Goal: Transaction & Acquisition: Purchase product/service

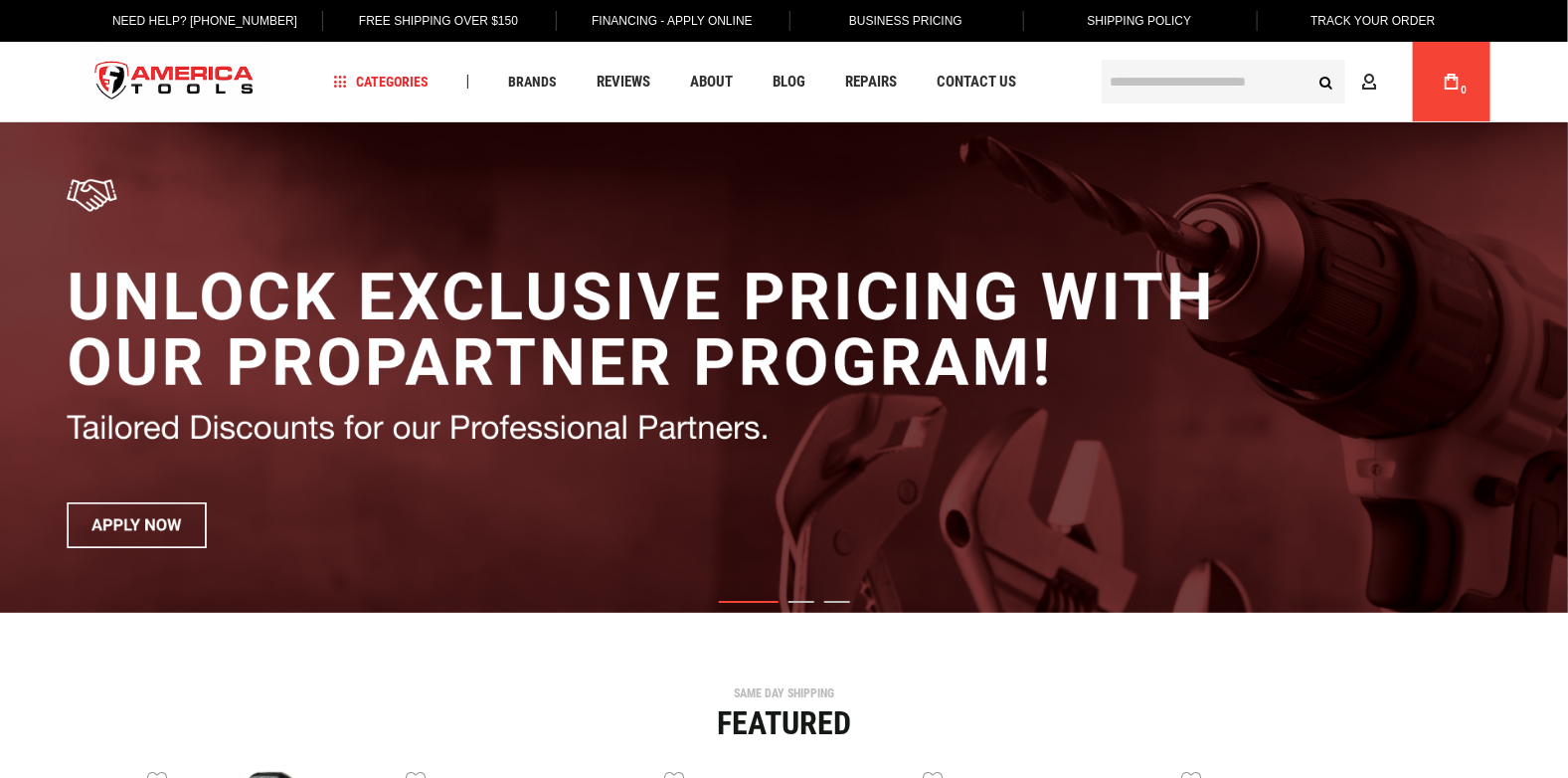
click at [1156, 71] on input "text" at bounding box center [1223, 82] width 244 height 44
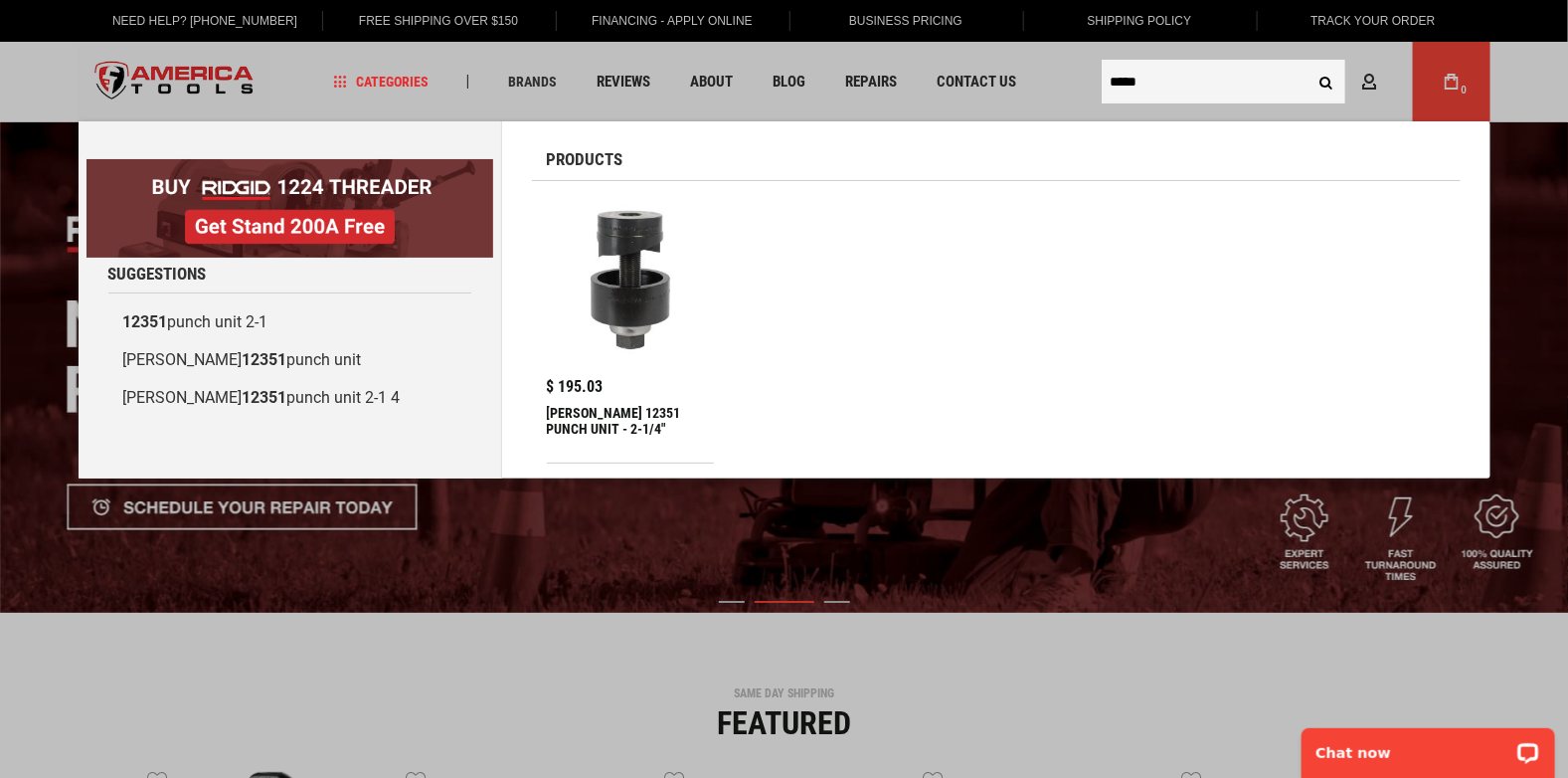
type input "*****"
click at [613, 424] on div "GREENLEE 12351 PUNCH UNIT - 2-1/4"" at bounding box center [631, 429] width 168 height 48
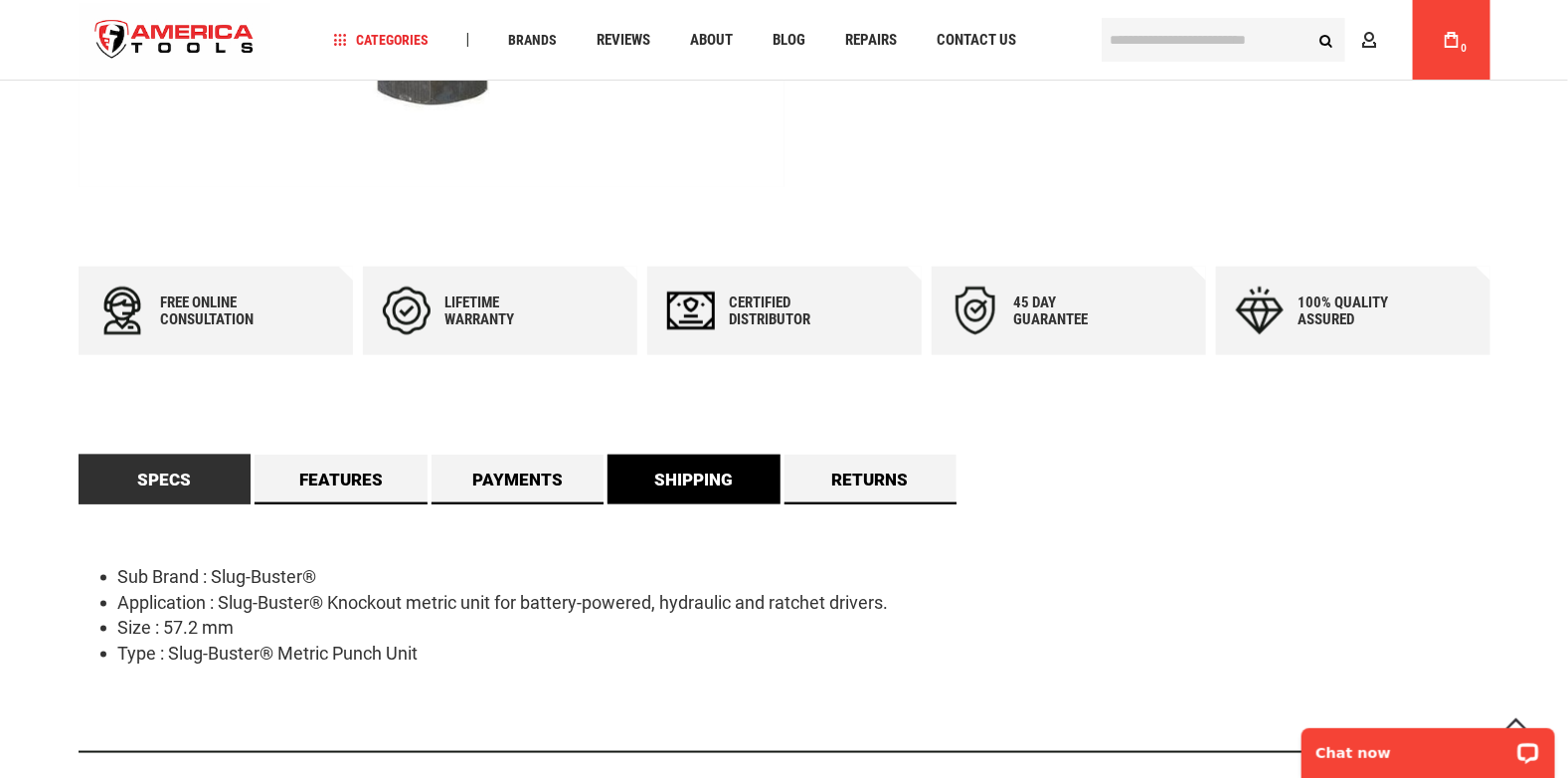
scroll to position [696, 0]
click at [692, 509] on div "Sub Brand : Slug-Buster® Application : Slug-Buster® Knockout metric unit for ba…" at bounding box center [784, 628] width 1412 height 249
click at [694, 491] on link "Shipping" at bounding box center [694, 480] width 173 height 50
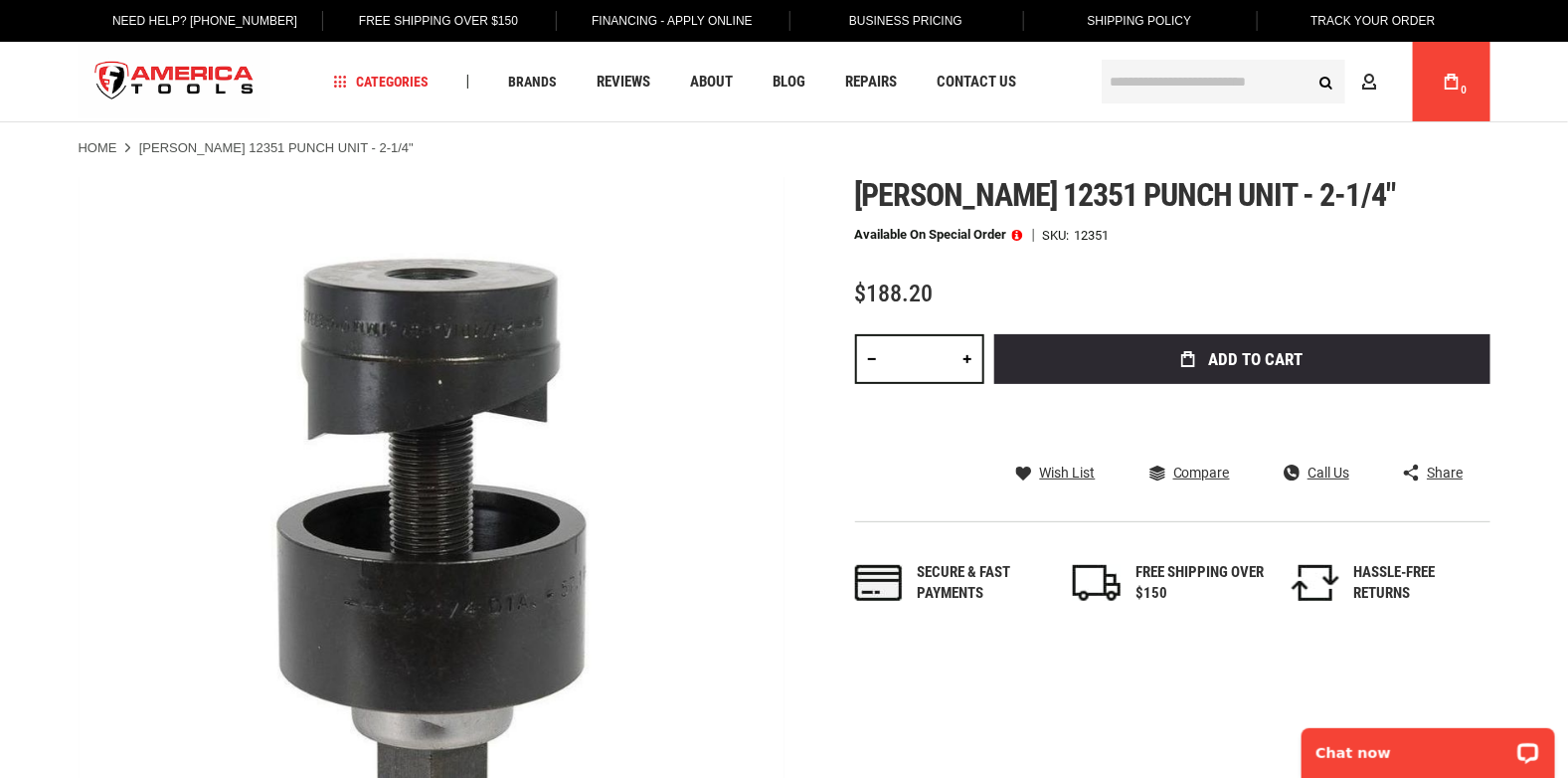
scroll to position [0, 0]
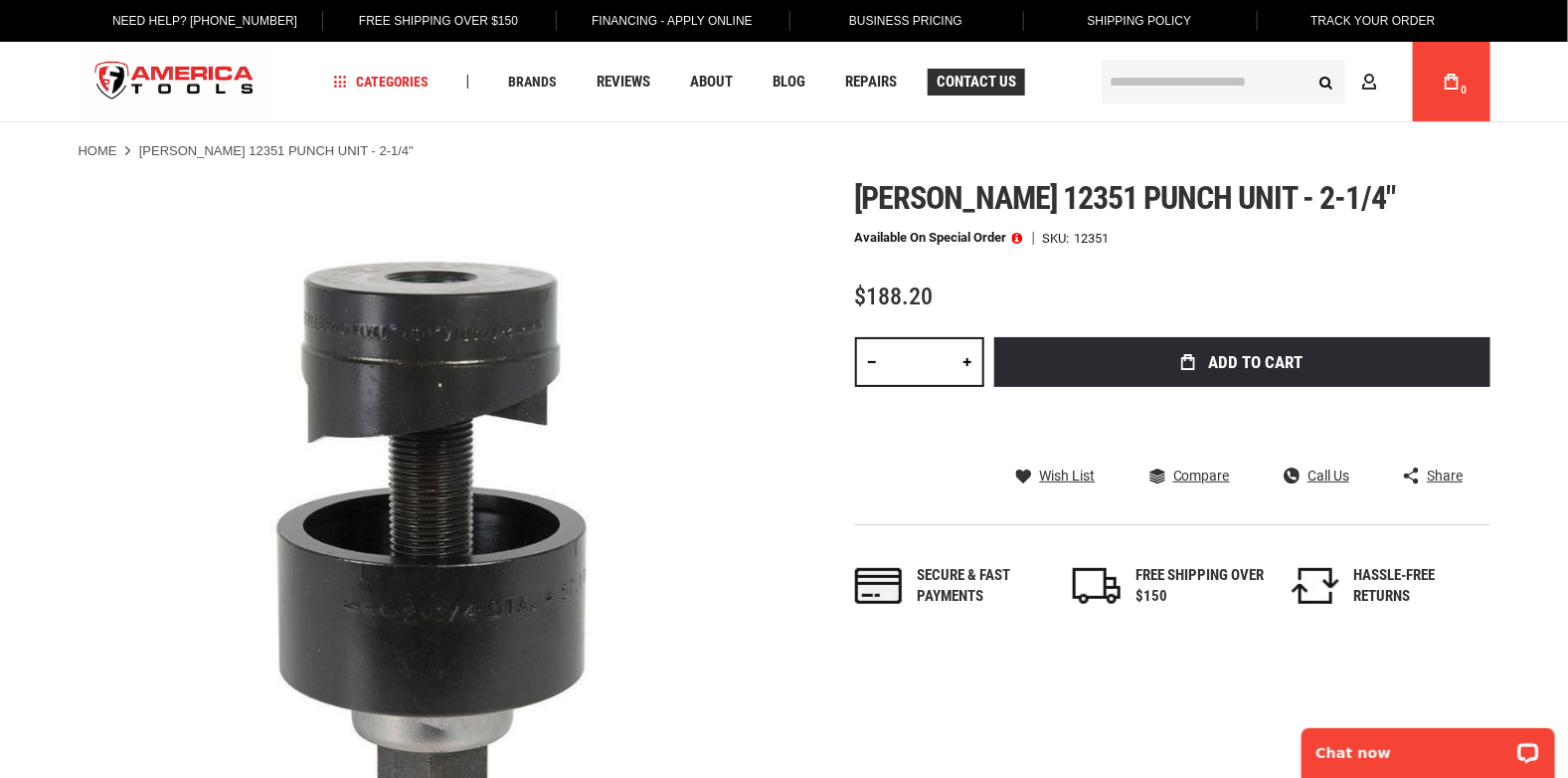
click at [970, 86] on span "Contact Us" at bounding box center [976, 82] width 80 height 15
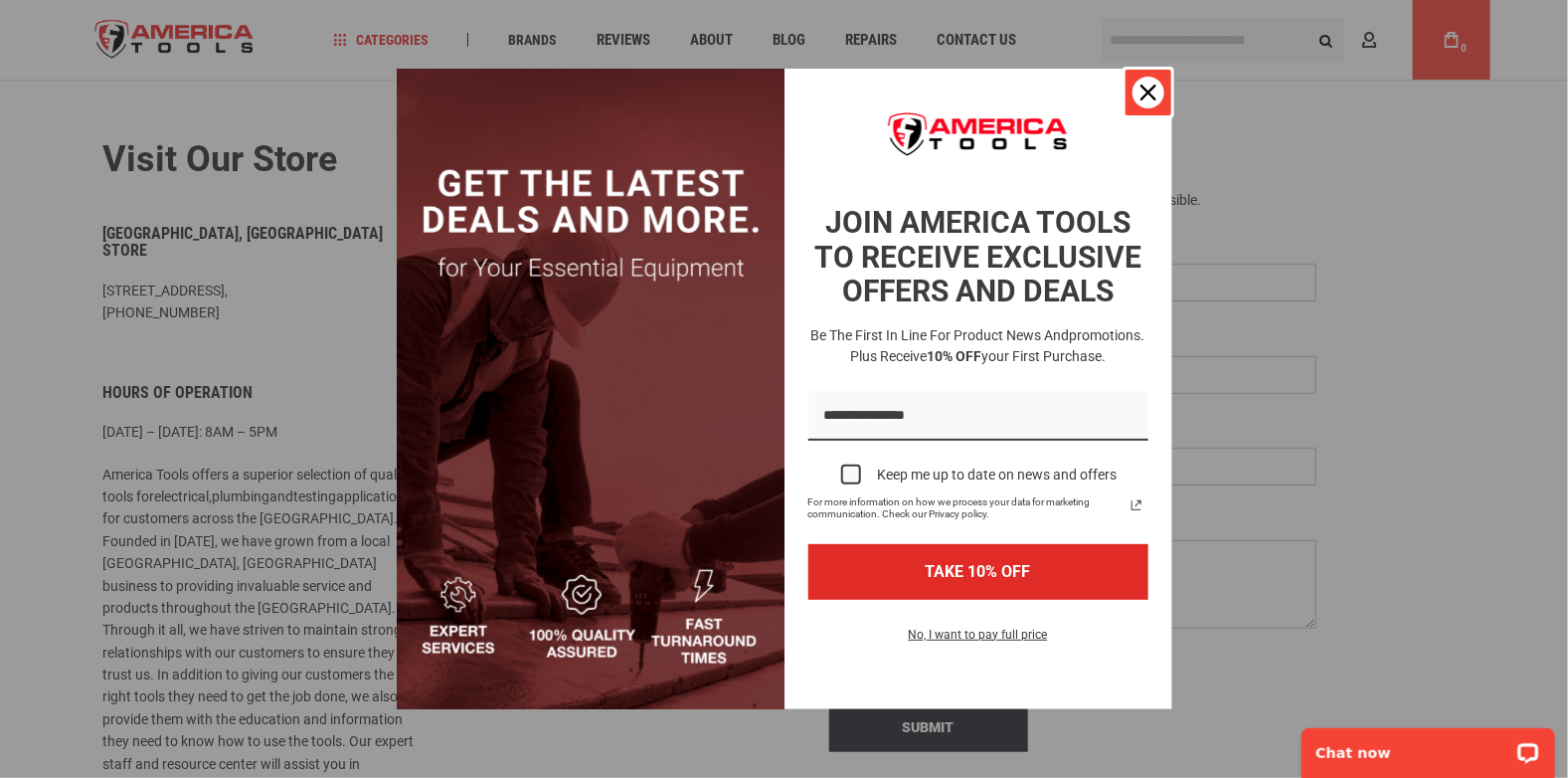
click at [1154, 89] on icon "close icon" at bounding box center [1148, 93] width 16 height 16
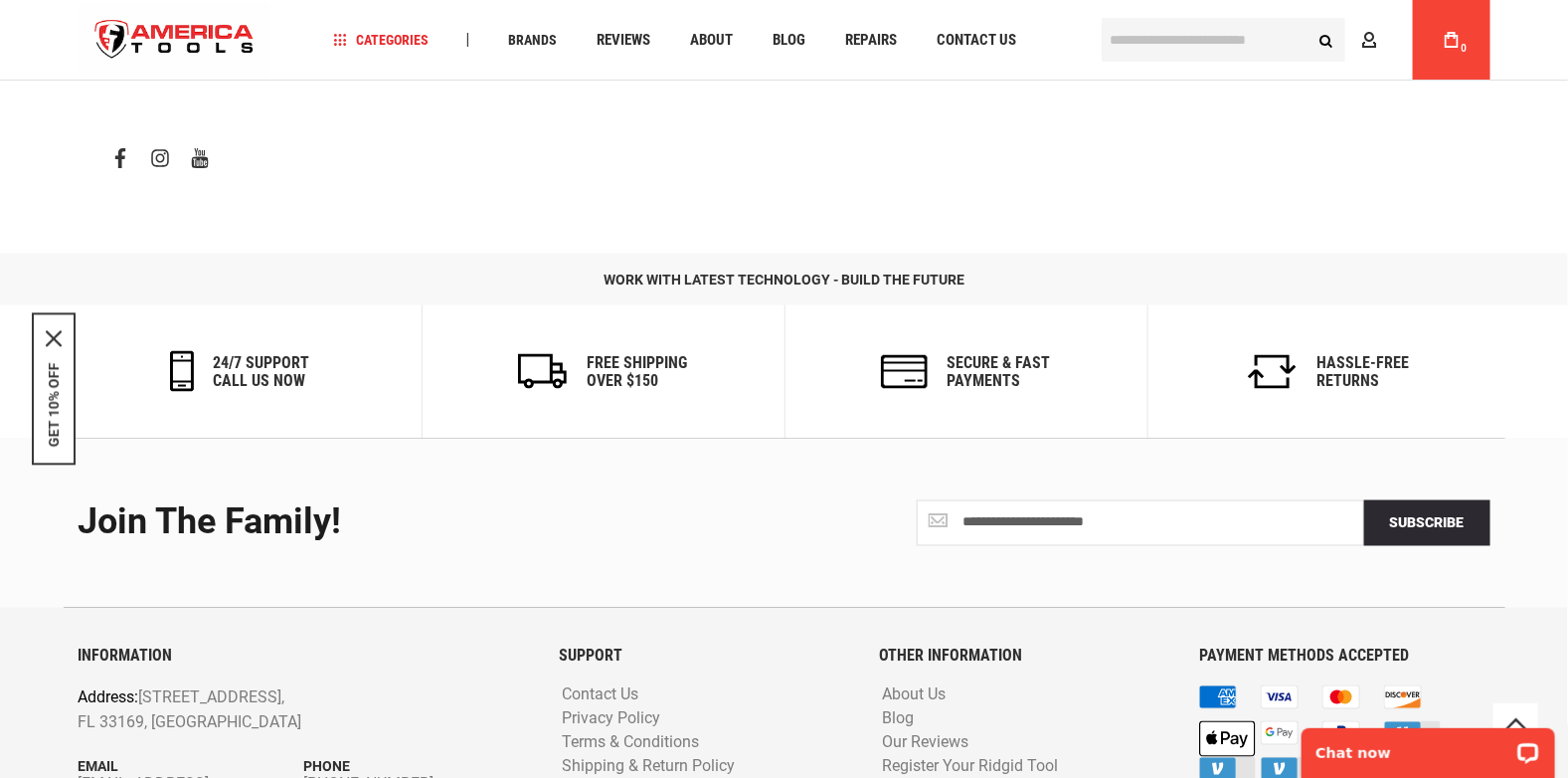
scroll to position [1006, 0]
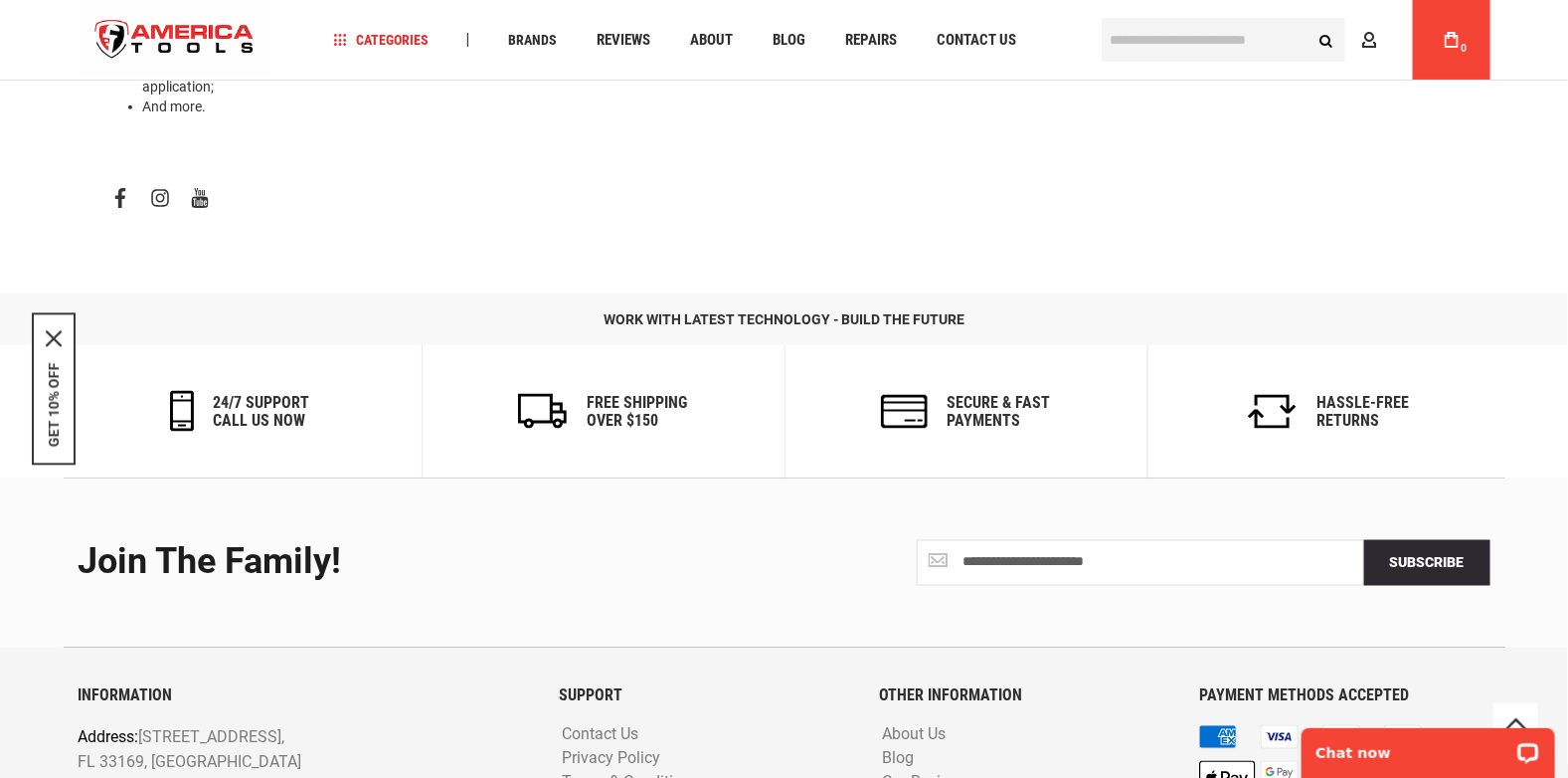
click at [198, 36] on img "store logo" at bounding box center [175, 40] width 193 height 75
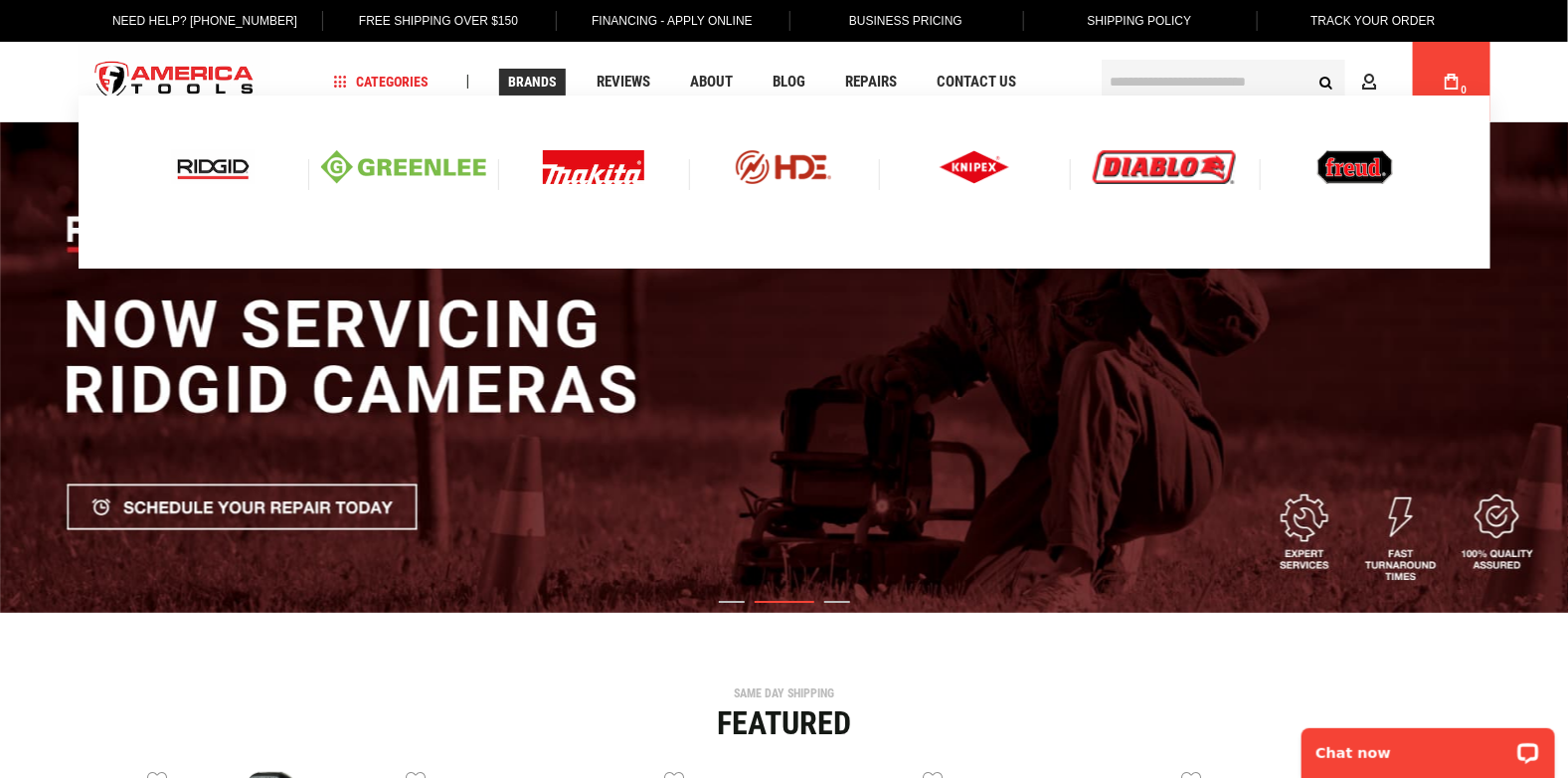
click at [193, 158] on img at bounding box center [213, 167] width 83 height 34
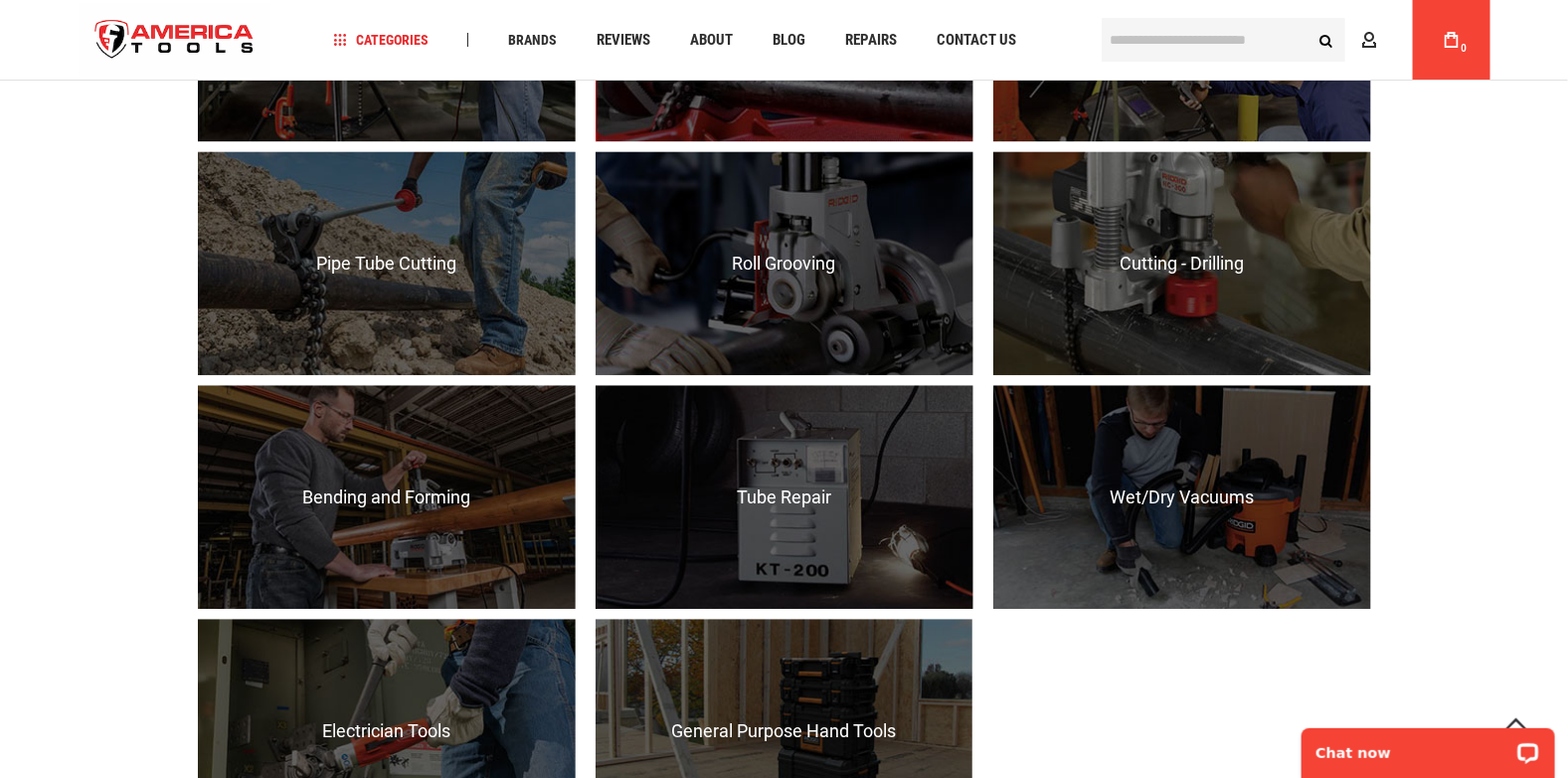
scroll to position [1790, 0]
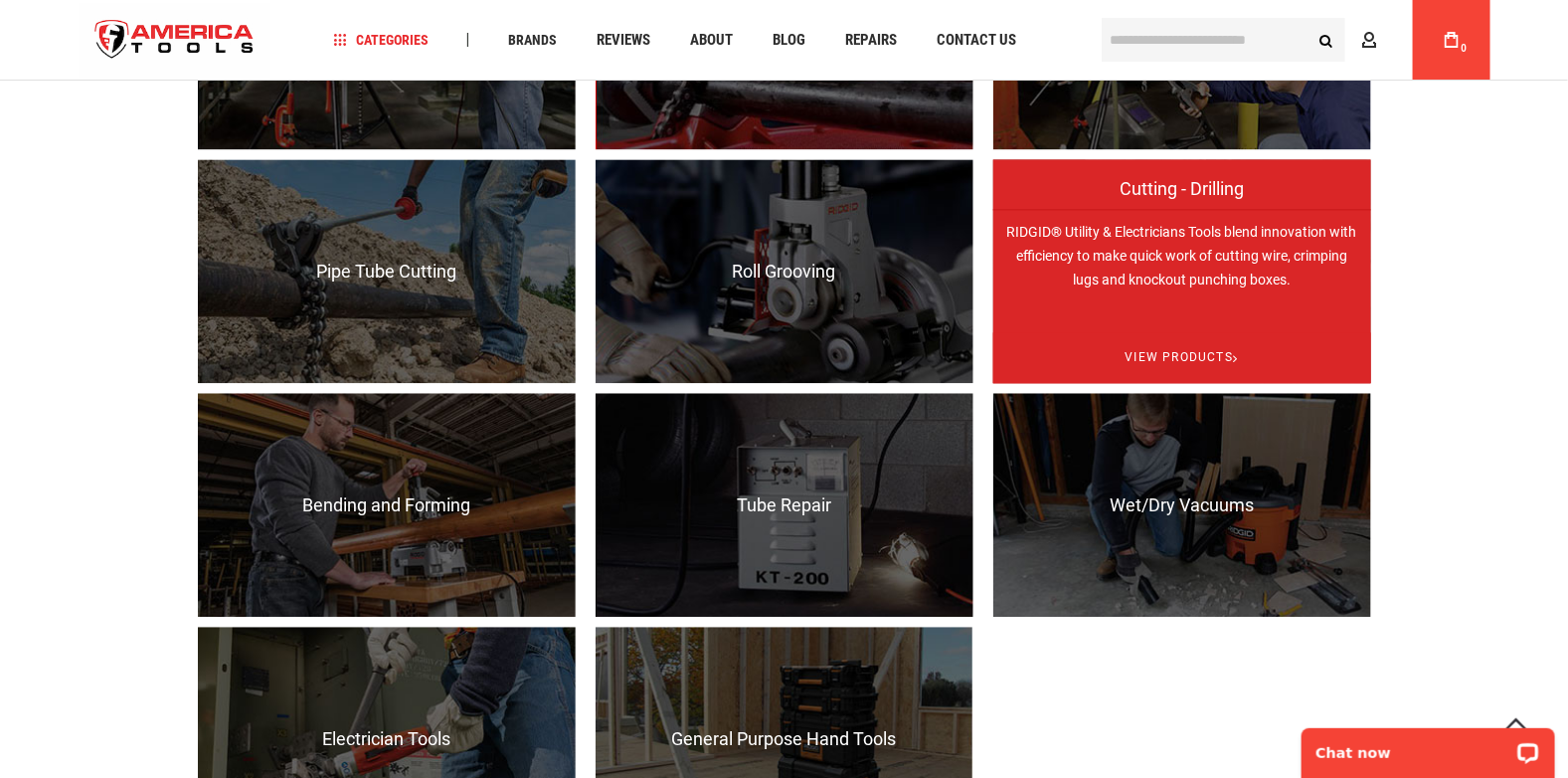
click at [1209, 185] on span "Cutting - Drilling" at bounding box center [1182, 199] width 378 height 40
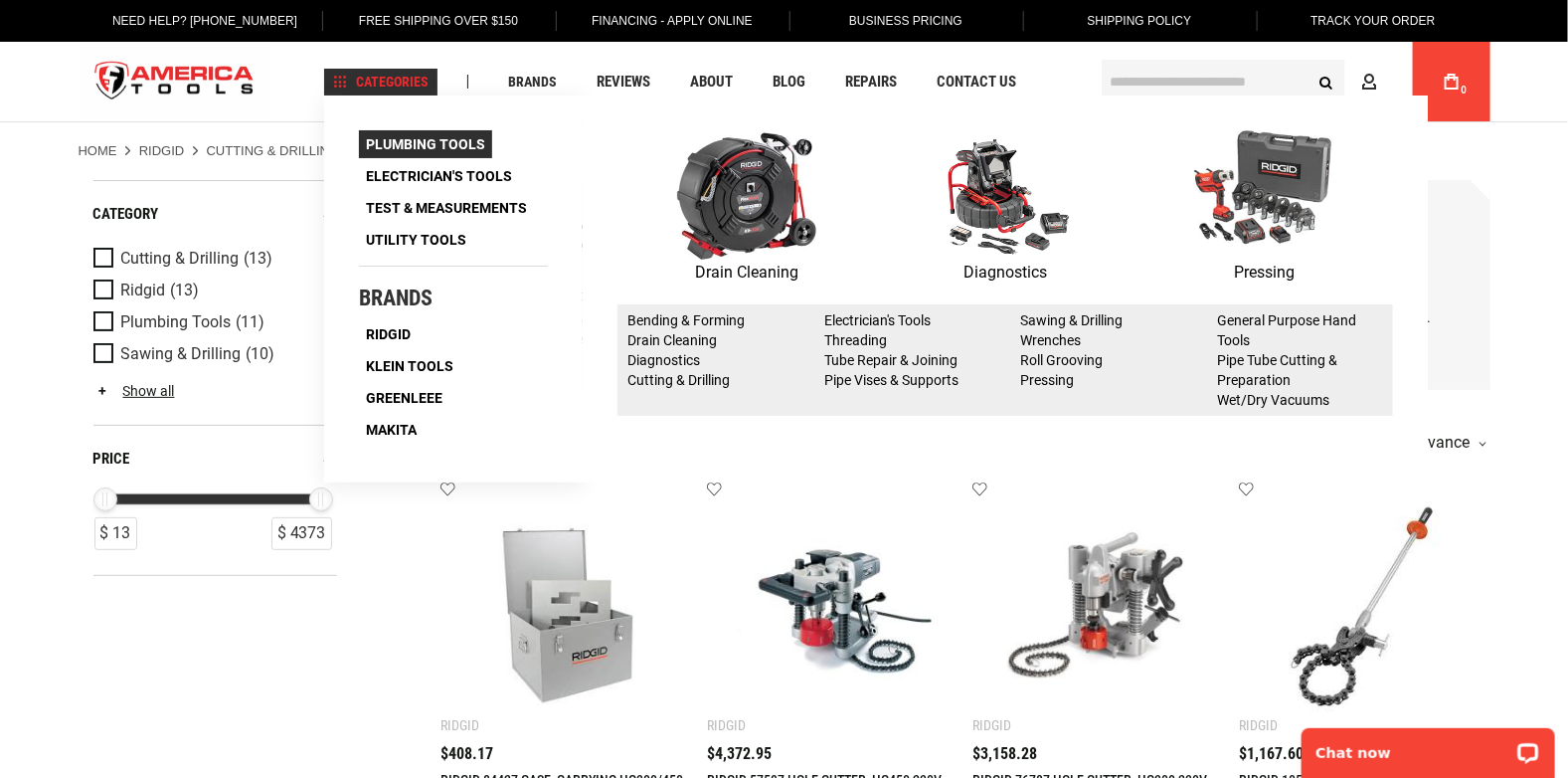
click at [412, 137] on span "Plumbing Tools" at bounding box center [425, 144] width 119 height 14
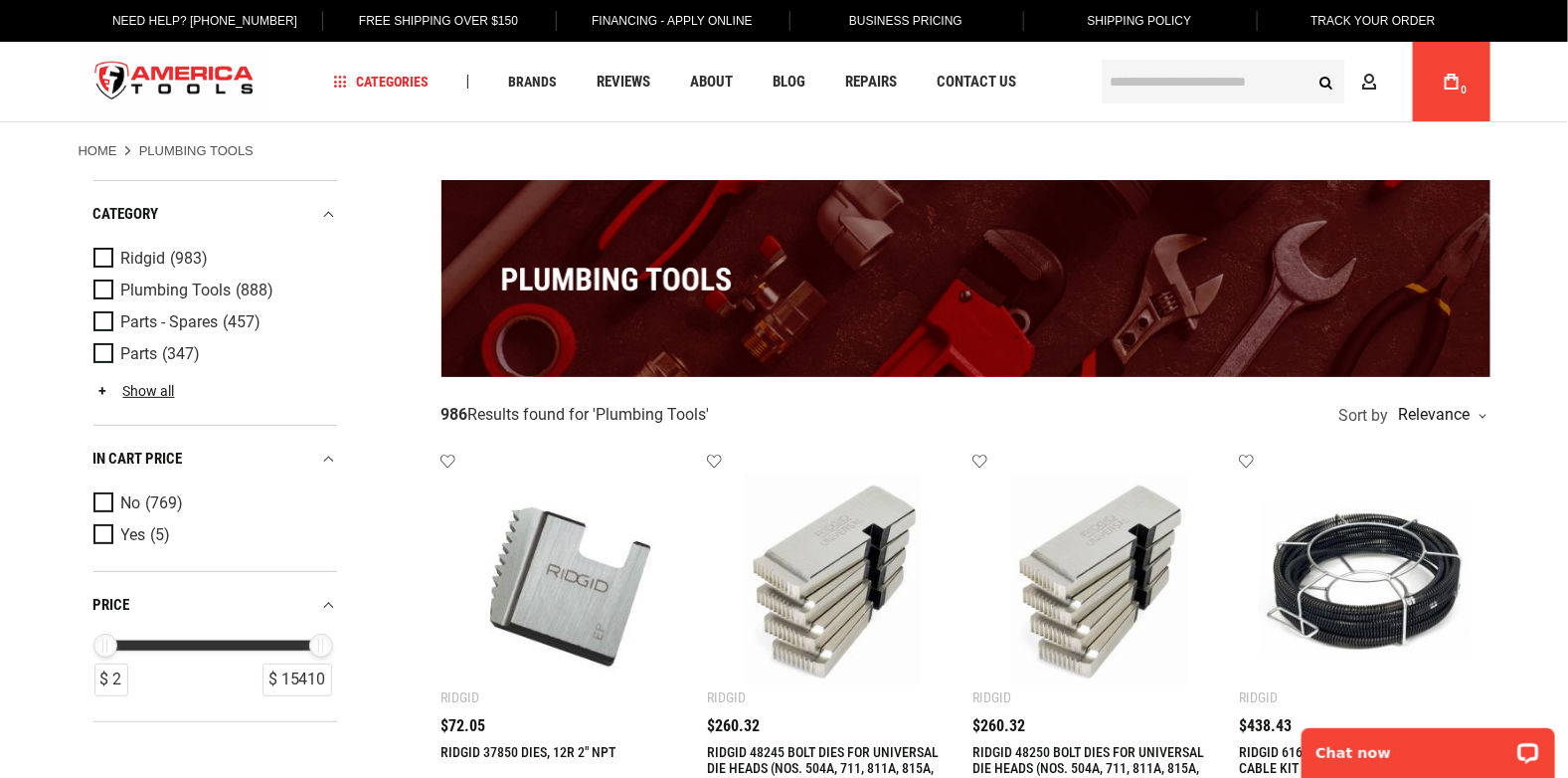
click at [213, 86] on img "store logo" at bounding box center [175, 82] width 193 height 75
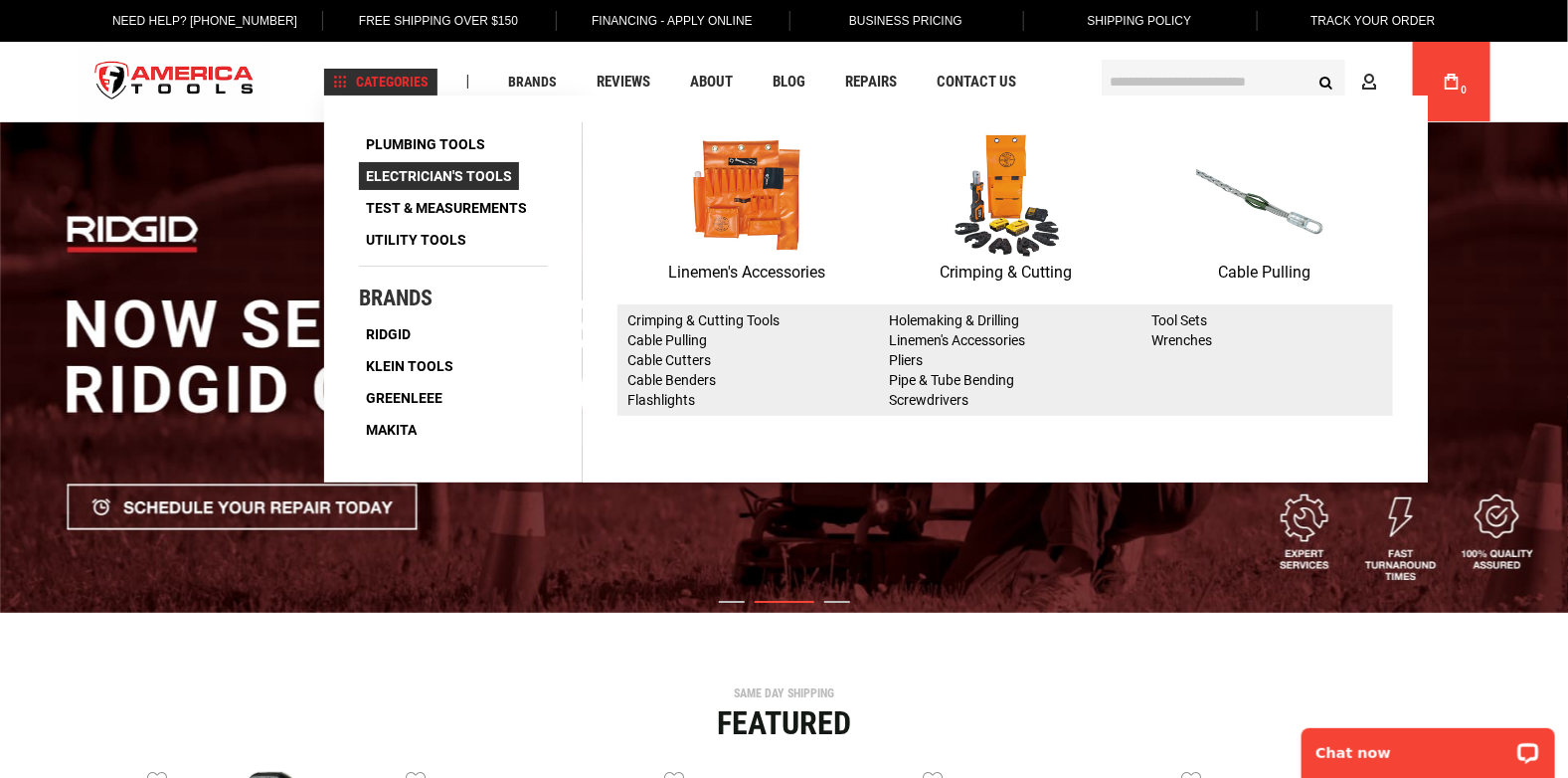
click at [429, 176] on span "Electrician's Tools" at bounding box center [439, 176] width 146 height 14
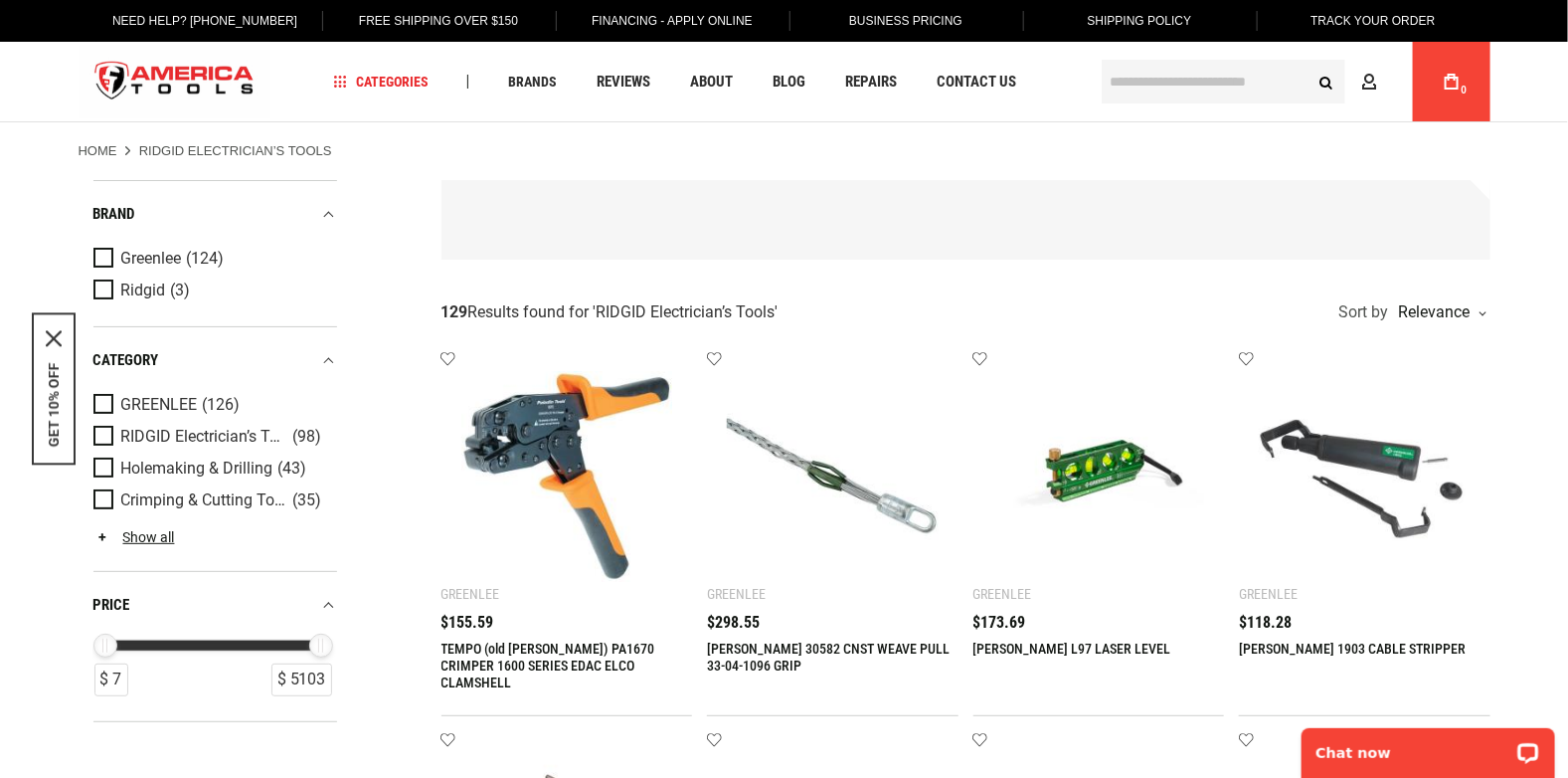
click at [220, 97] on img "store logo" at bounding box center [175, 82] width 193 height 75
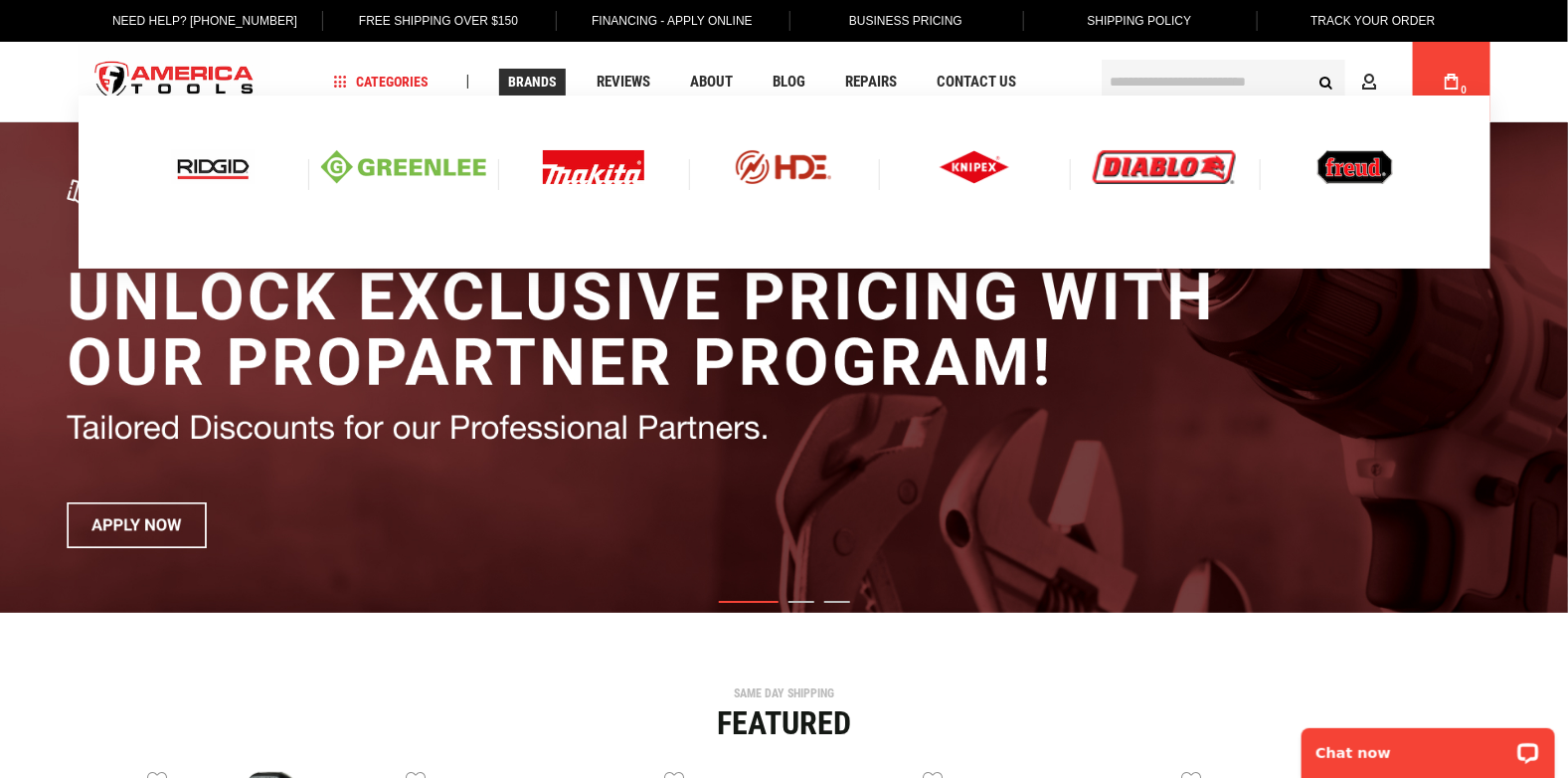
click at [593, 170] on img at bounding box center [593, 167] width 101 height 34
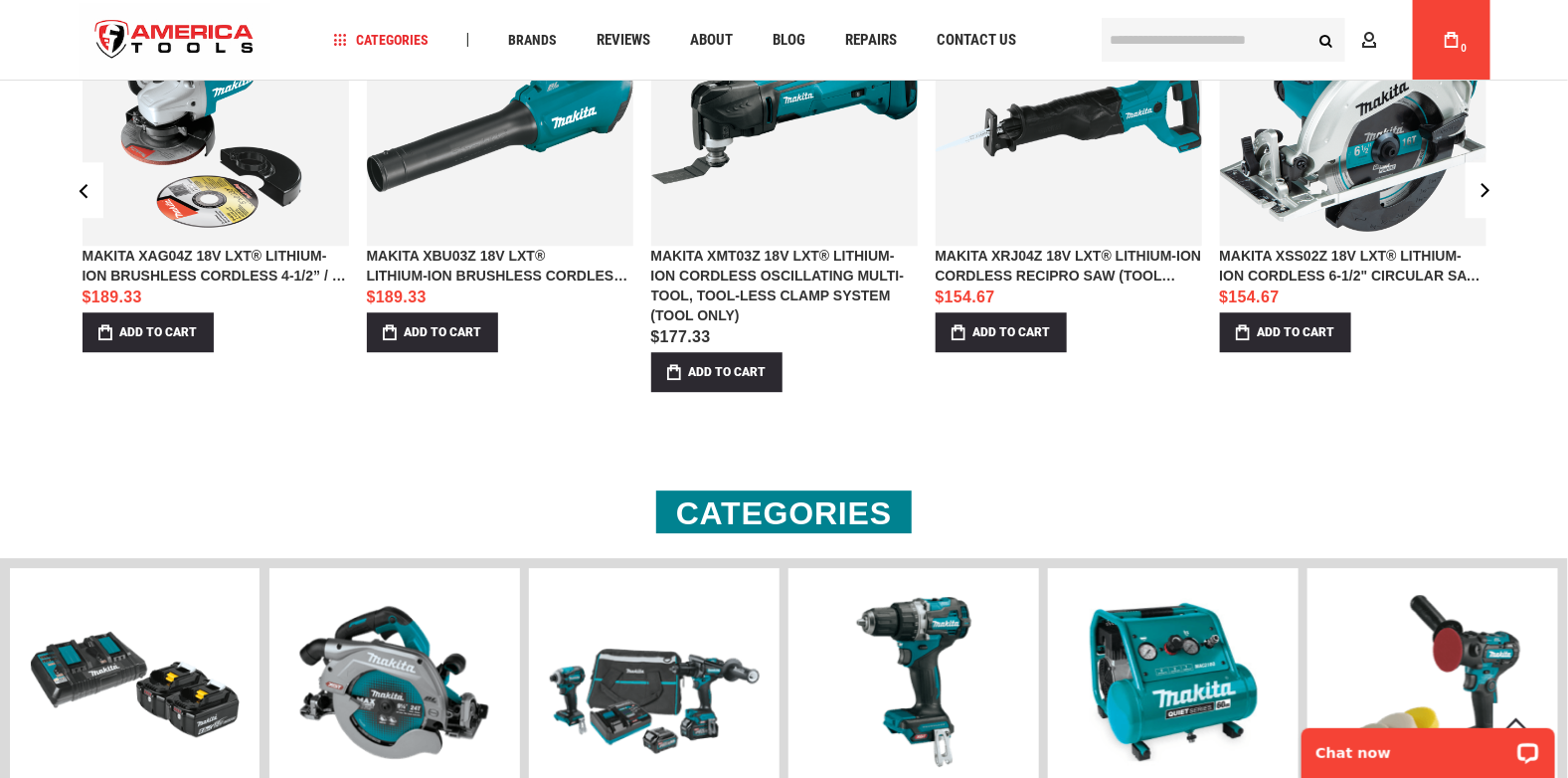
scroll to position [2189, 0]
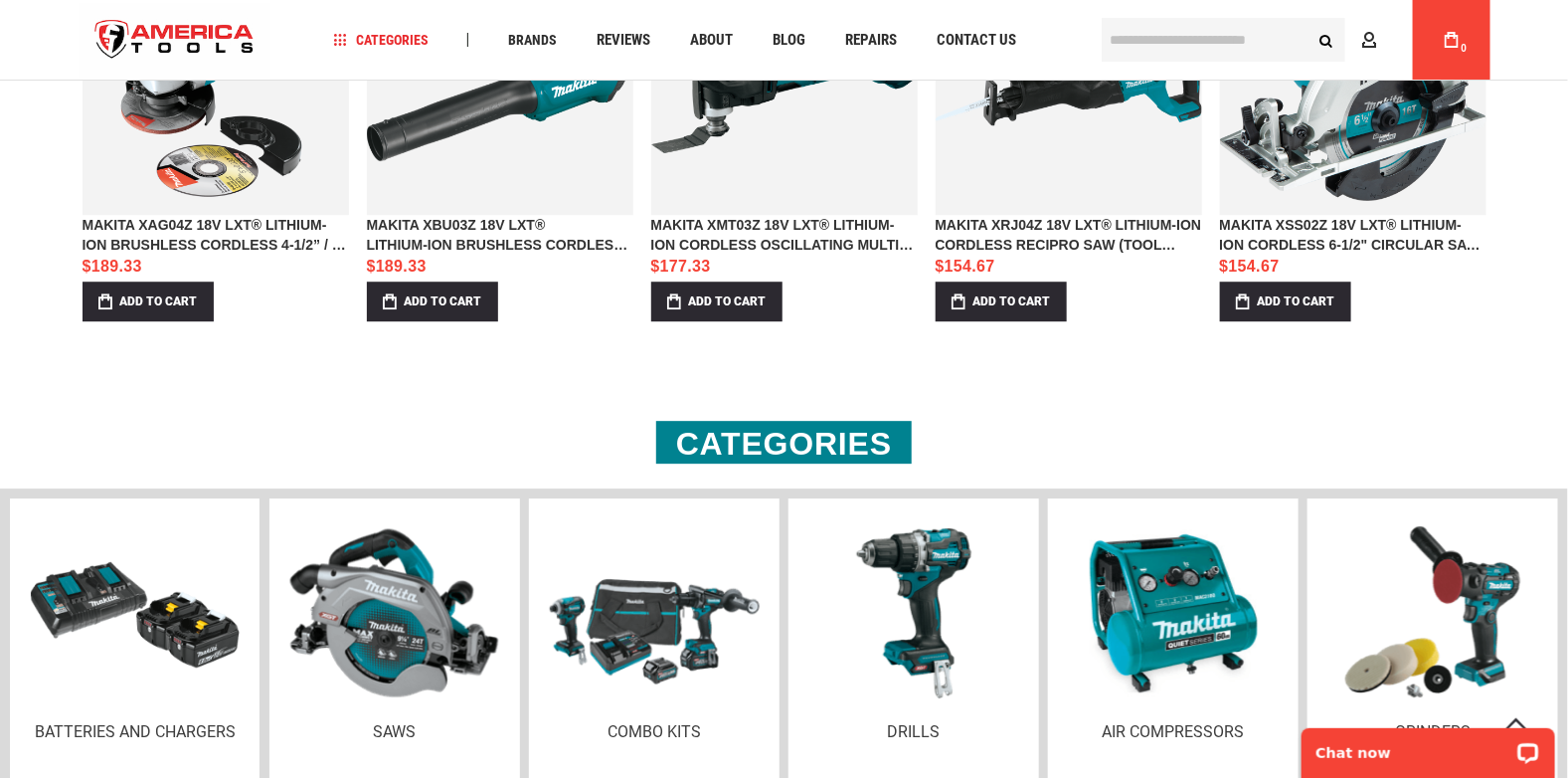
click at [385, 608] on img at bounding box center [395, 613] width 209 height 208
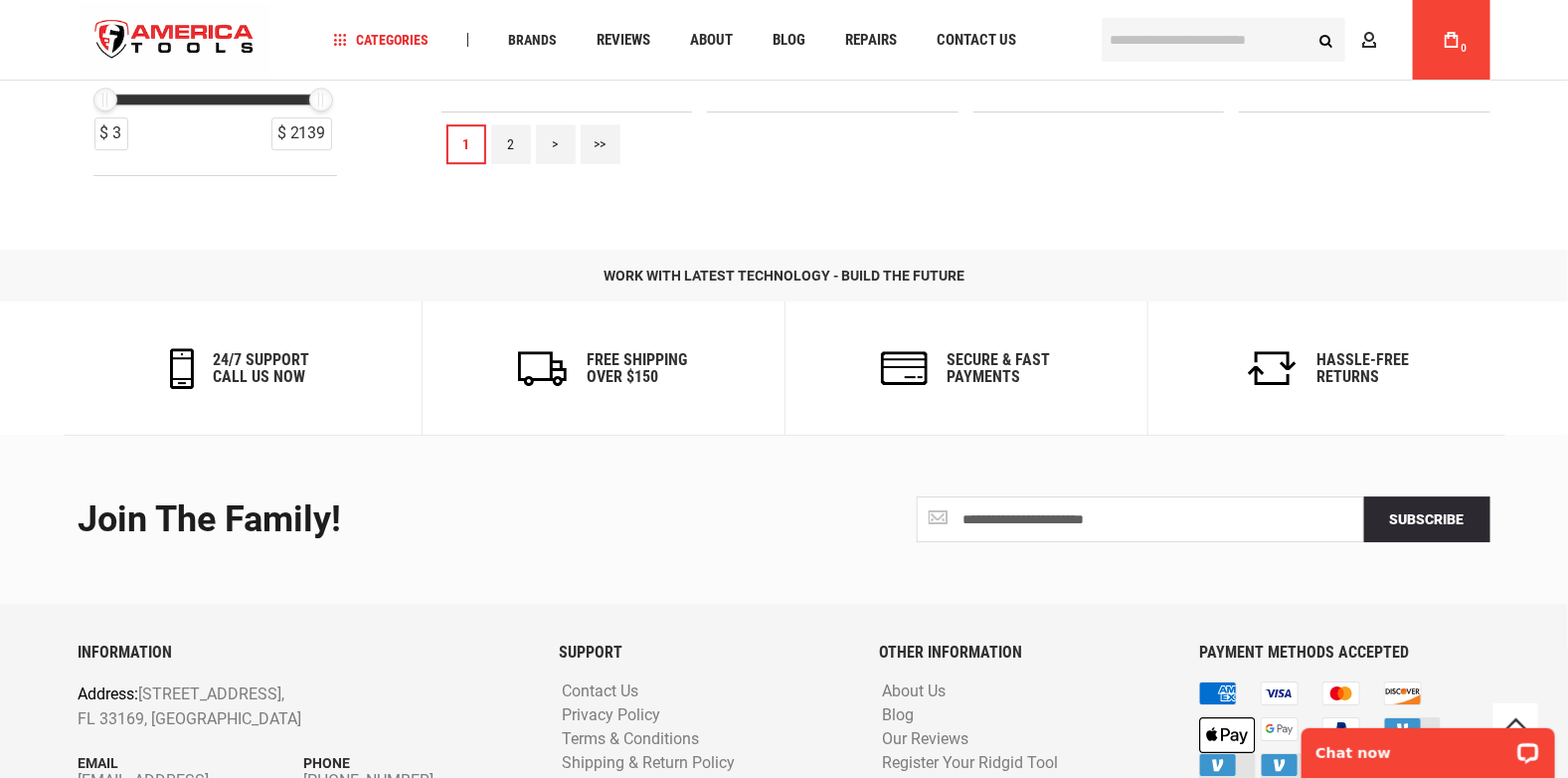
scroll to position [2388, 0]
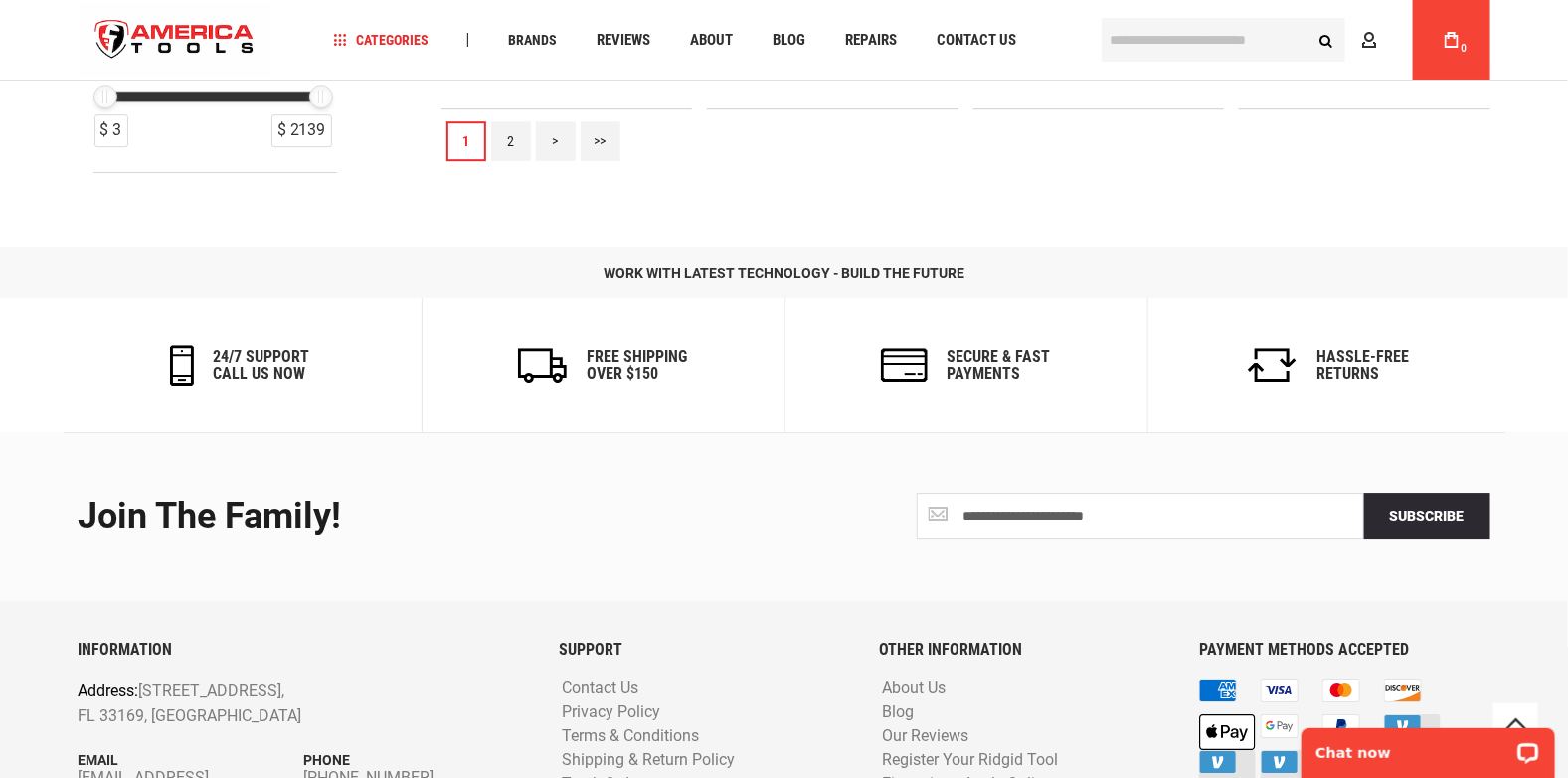
click at [160, 28] on img "store logo" at bounding box center [175, 40] width 193 height 75
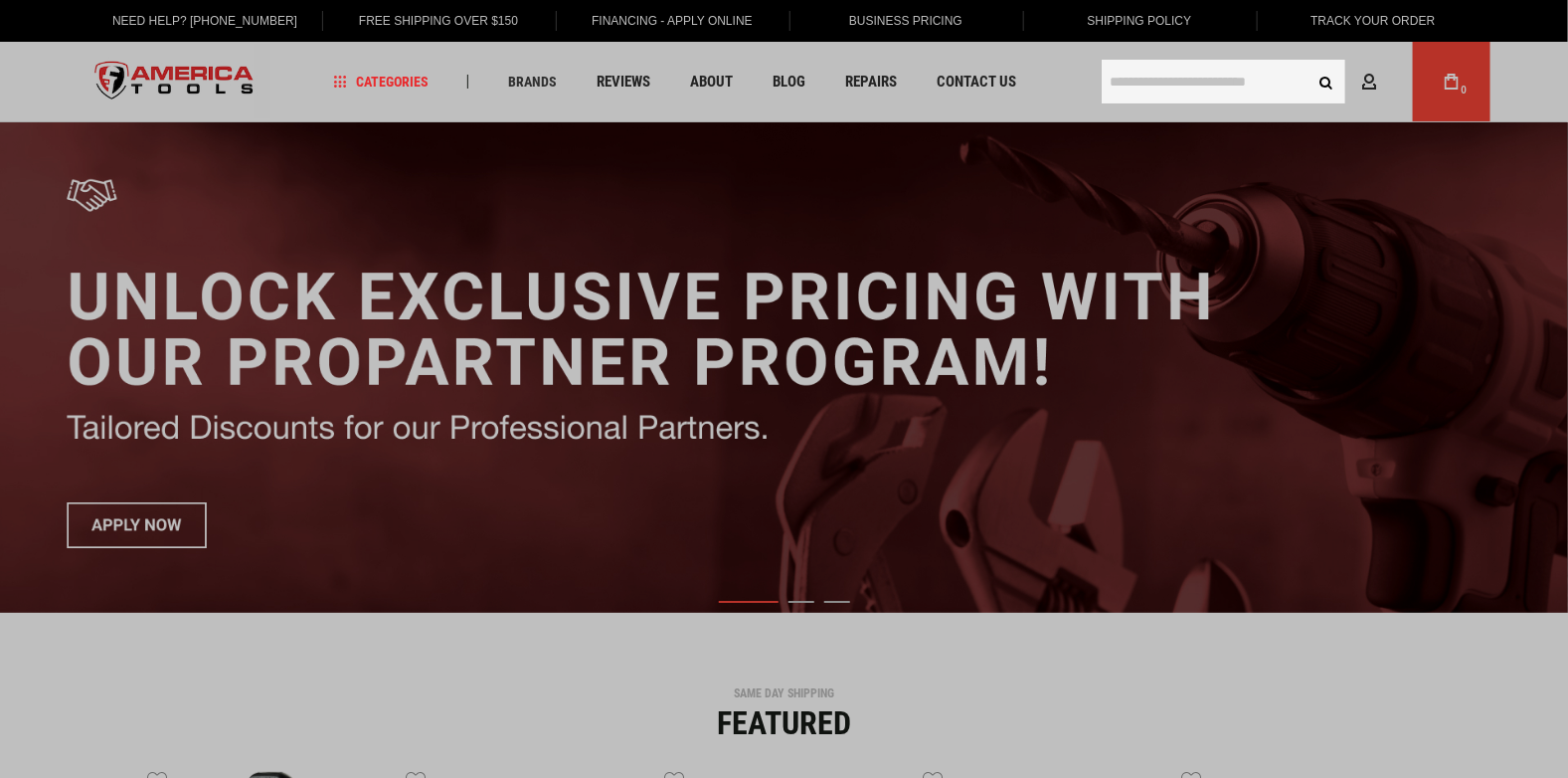
click at [1172, 64] on input "text" at bounding box center [1223, 82] width 244 height 44
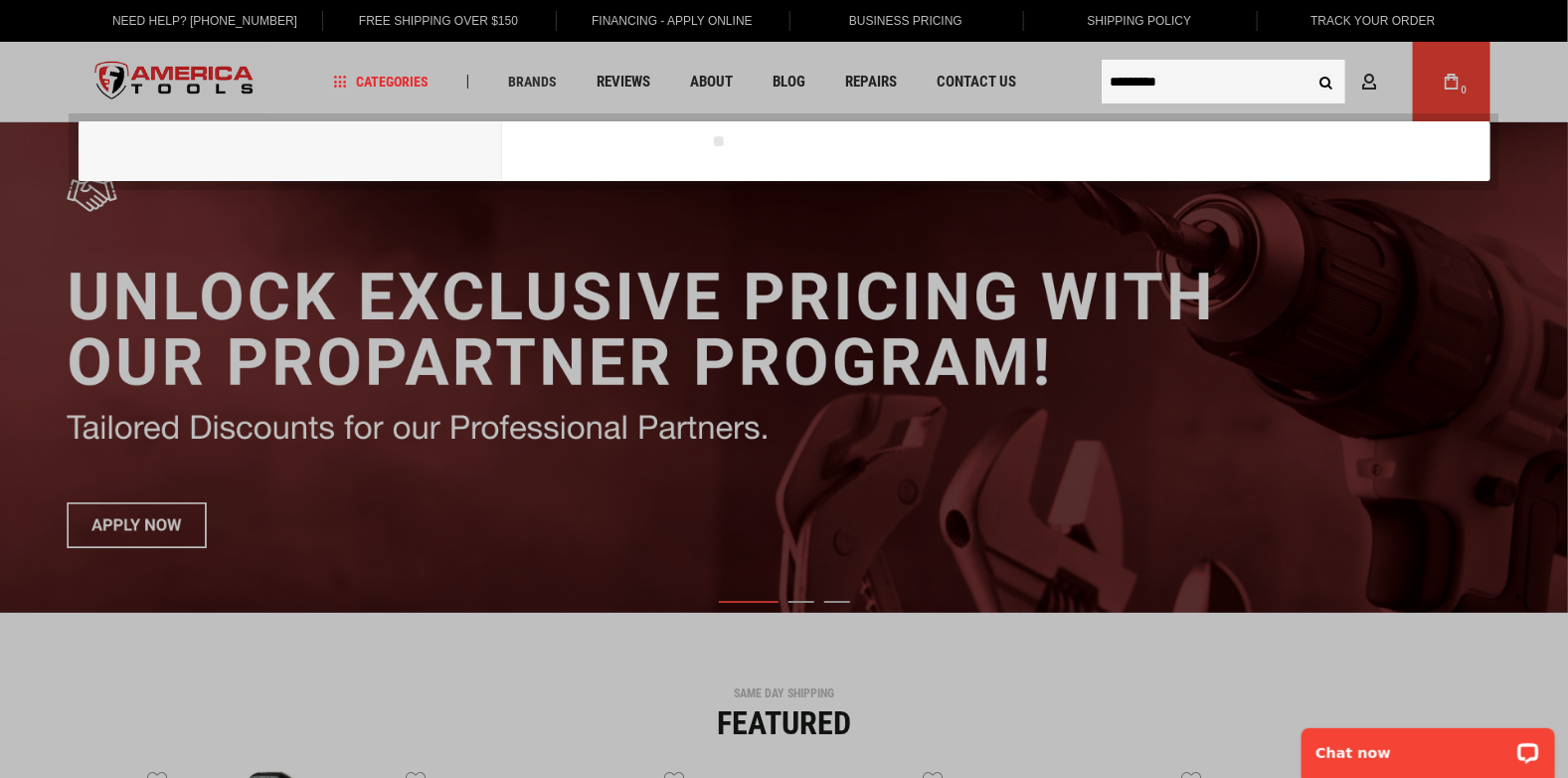
type input "*********"
click at [1307, 63] on button "Search" at bounding box center [1326, 82] width 38 height 38
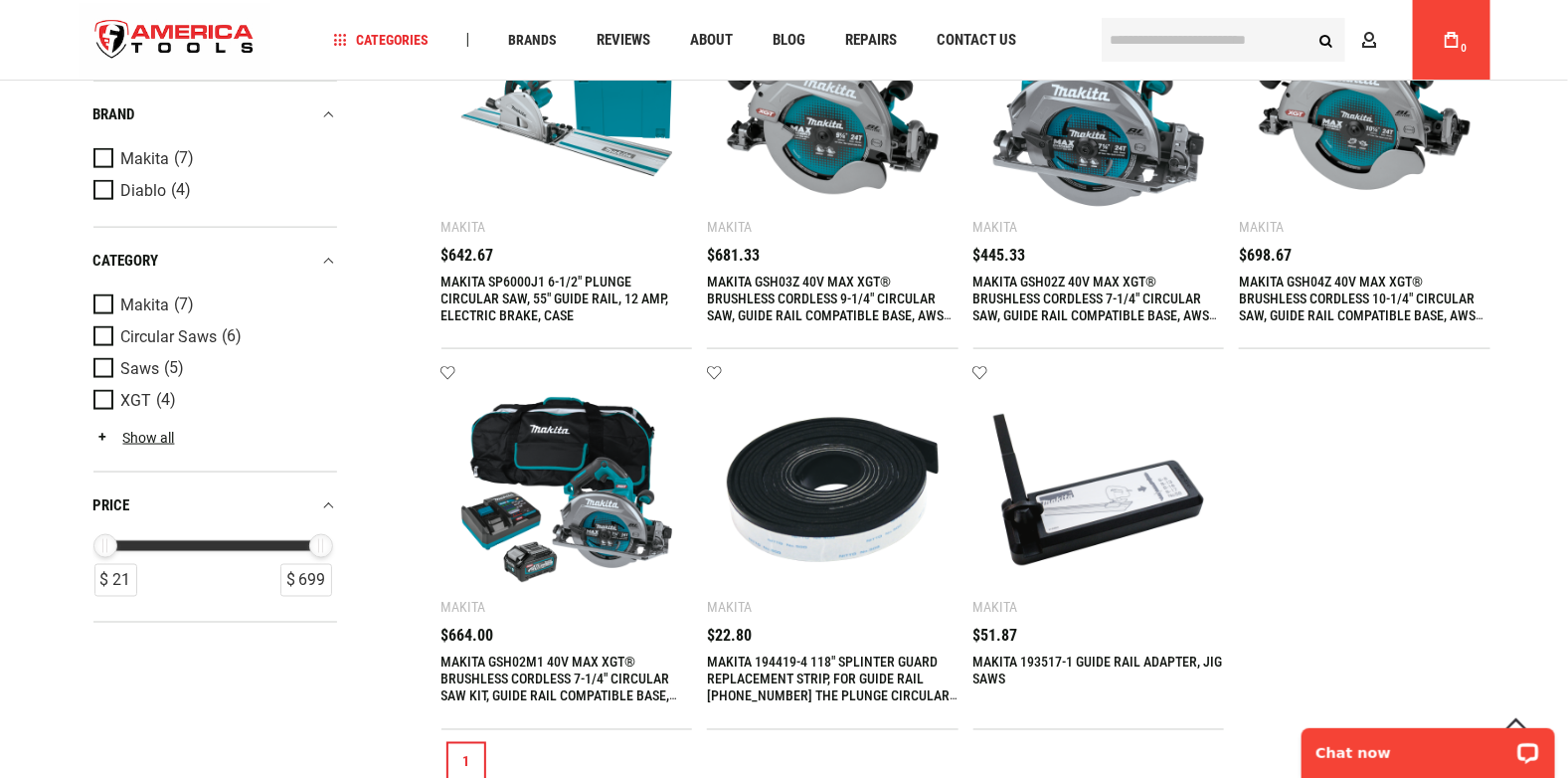
scroll to position [496, 0]
